Goal: Complete application form

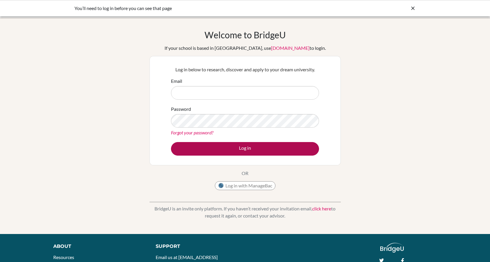
type input "bsahin@tedankara.k12.tr"
click at [248, 143] on button "Log in" at bounding box center [245, 149] width 148 height 14
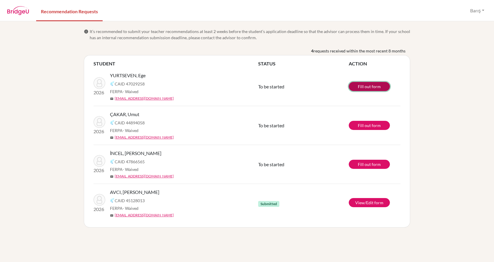
click at [369, 85] on link "Fill out form" at bounding box center [369, 86] width 41 height 9
click at [368, 125] on link "Fill out form" at bounding box center [369, 125] width 41 height 9
click at [364, 161] on link "Fill out form" at bounding box center [369, 163] width 41 height 9
